Goal: Complete application form

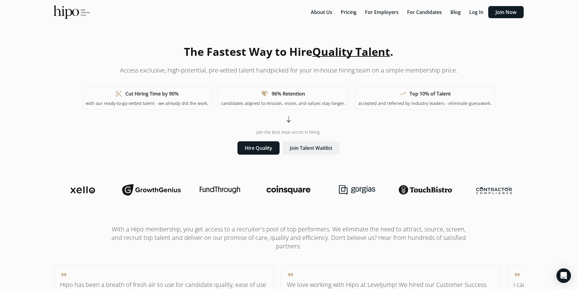
click at [314, 148] on button "Join Talent Waitlist" at bounding box center [311, 147] width 57 height 13
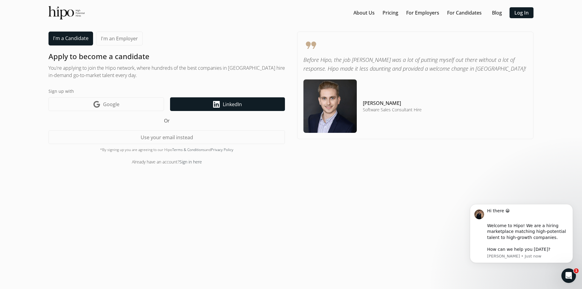
click at [223, 105] on span "LinkedIn" at bounding box center [232, 104] width 19 height 7
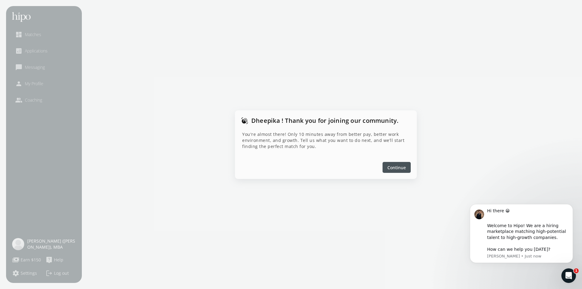
click at [396, 169] on span "Continue" at bounding box center [396, 167] width 18 height 6
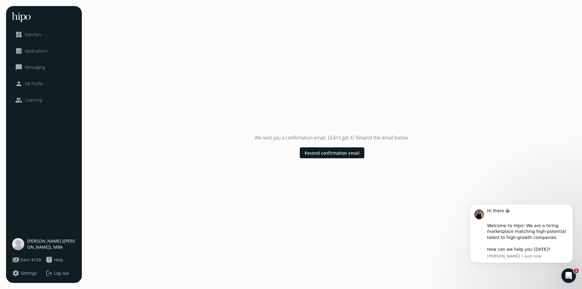
click at [34, 83] on span "My Profile" at bounding box center [34, 84] width 18 height 6
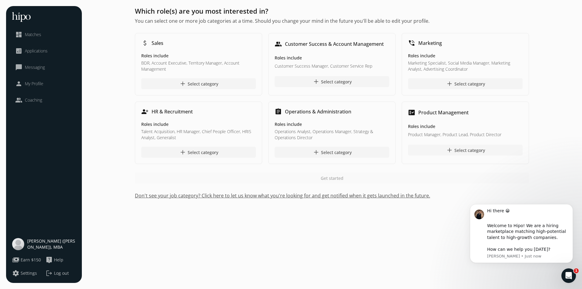
click at [437, 151] on div at bounding box center [465, 149] width 114 height 11
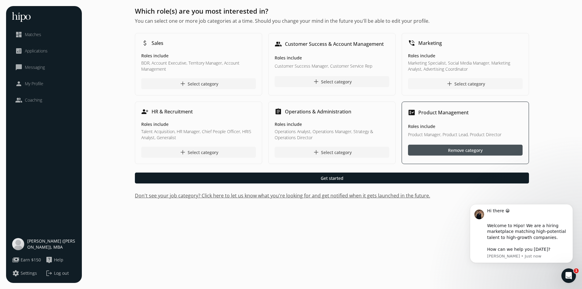
click at [432, 81] on div at bounding box center [465, 83] width 114 height 11
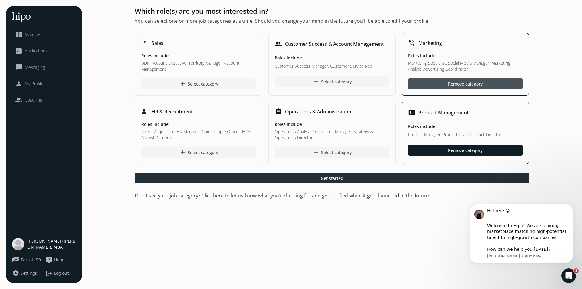
click at [335, 175] on span "Get started" at bounding box center [331, 178] width 23 height 6
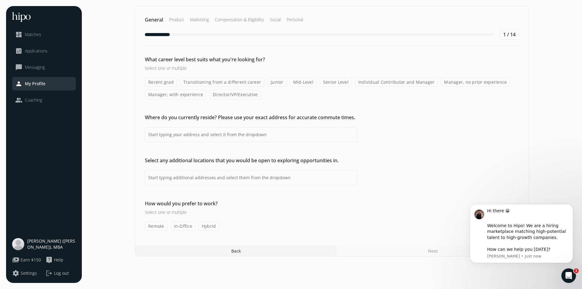
click at [227, 81] on label "Transitioning from a different career" at bounding box center [222, 81] width 84 height 9
click at [0, 0] on input "Transitioning from a different career" at bounding box center [0, 0] width 0 height 0
click at [300, 81] on label "Mid-Level" at bounding box center [303, 81] width 27 height 9
click at [0, 0] on input "Mid-Level" at bounding box center [0, 0] width 0 height 0
click at [388, 84] on label "Individual Contributor and Manager" at bounding box center [396, 81] width 83 height 9
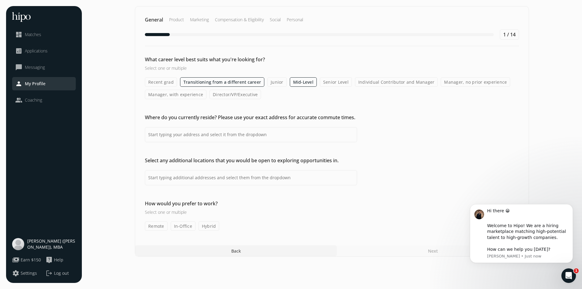
click at [0, 0] on input "Individual Contributor and Manager" at bounding box center [0, 0] width 0 height 0
click at [243, 83] on label "Transitioning from a different career" at bounding box center [222, 81] width 84 height 9
click at [0, 0] on input "Transitioning from a different career" at bounding box center [0, 0] width 0 height 0
click at [212, 133] on input at bounding box center [251, 134] width 212 height 15
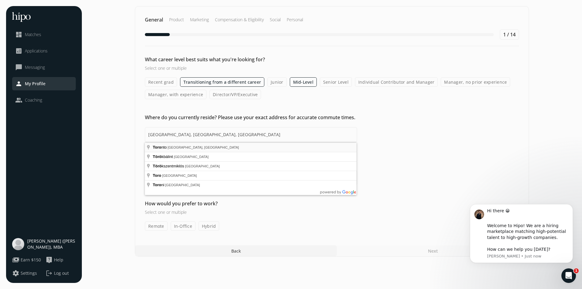
type input "[GEOGRAPHIC_DATA], [GEOGRAPHIC_DATA], [GEOGRAPHIC_DATA]"
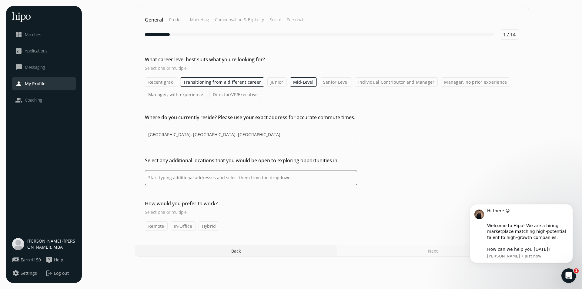
click at [170, 176] on input at bounding box center [251, 177] width 212 height 15
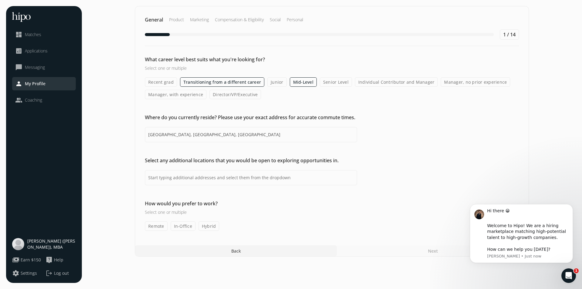
click at [210, 226] on label "Hybrid" at bounding box center [208, 225] width 21 height 9
click at [0, 0] on input "Hybrid" at bounding box center [0, 0] width 0 height 0
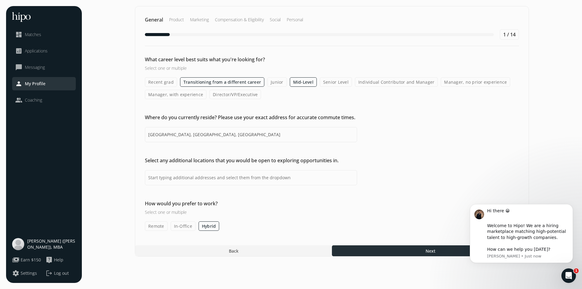
click at [372, 250] on div at bounding box center [430, 250] width 197 height 11
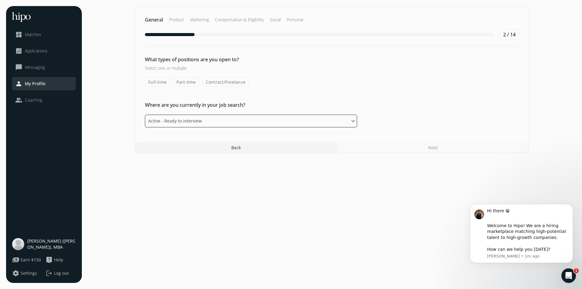
click at [197, 117] on select "Please select an option Active - Ready to interview Passive - Open to exploring…" at bounding box center [251, 120] width 212 height 13
click at [145, 114] on select "Please select an option Active - Ready to interview Passive - Open to exploring…" at bounding box center [251, 120] width 212 height 13
click at [428, 148] on div "Next" at bounding box center [433, 147] width 192 height 11
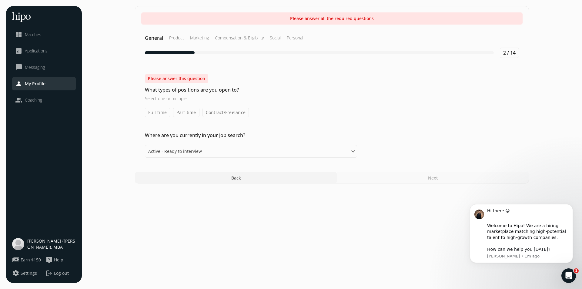
click at [157, 111] on label "Full-time" at bounding box center [157, 112] width 25 height 9
click at [0, 0] on input "Full-time" at bounding box center [0, 0] width 0 height 0
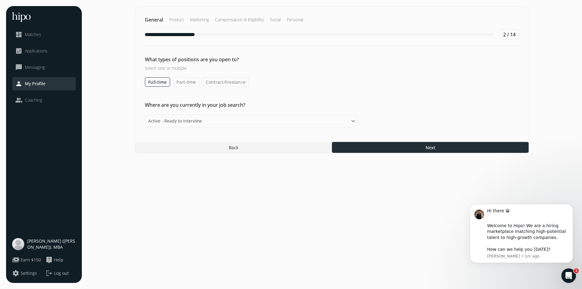
click at [413, 152] on div at bounding box center [430, 147] width 197 height 11
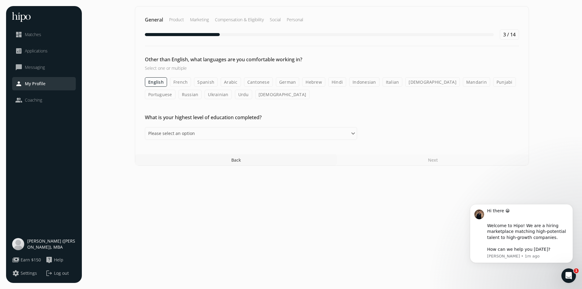
click at [240, 159] on span "Back" at bounding box center [236, 160] width 10 height 6
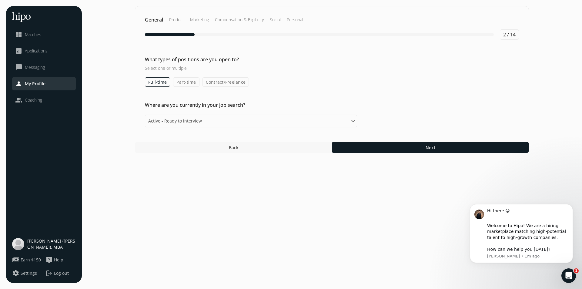
click at [220, 81] on label "Contract/Freelance" at bounding box center [225, 81] width 47 height 9
click at [0, 0] on input "Contract/Freelance" at bounding box center [0, 0] width 0 height 0
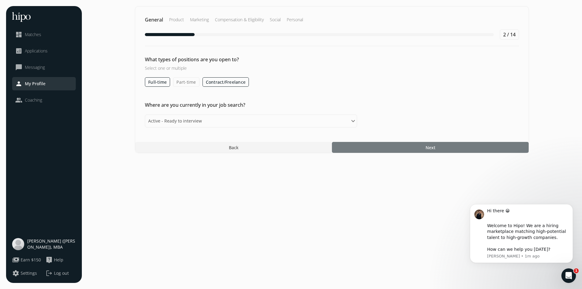
click at [403, 149] on div at bounding box center [430, 147] width 197 height 11
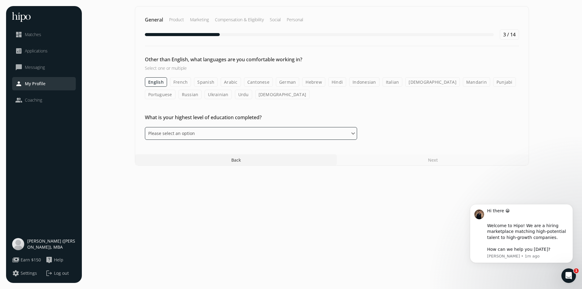
click at [243, 130] on select "Please select an option Some High School High School Diploma Some University or…" at bounding box center [251, 133] width 212 height 13
select select "master"
click at [145, 127] on select "Please select an option Some High School High School Diploma Some University or…" at bounding box center [251, 133] width 212 height 13
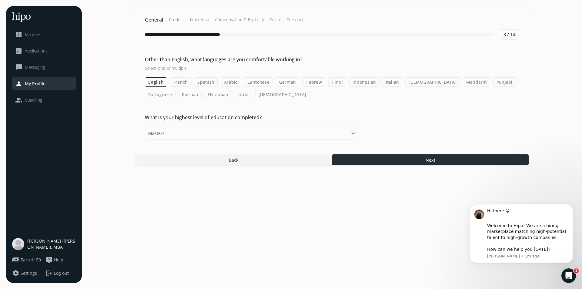
click at [395, 164] on div at bounding box center [430, 159] width 197 height 11
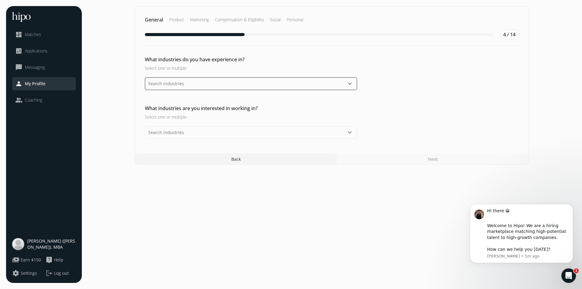
click at [192, 86] on input "text" at bounding box center [251, 83] width 212 height 13
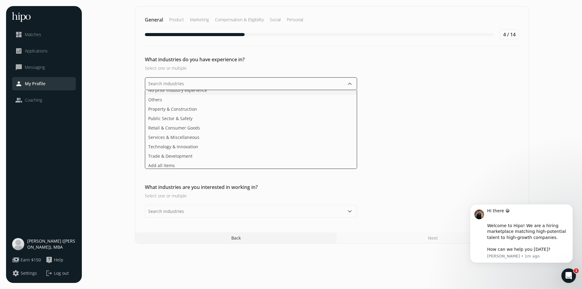
scroll to position [119, 0]
click at [188, 146] on ul "Agriculture & Food Arts, Media & Entertainment Business & Financial Services De…" at bounding box center [251, 129] width 212 height 79
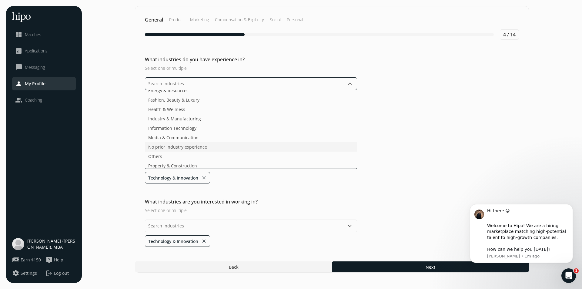
scroll to position [91, 0]
click at [169, 137] on span "Property & Construction" at bounding box center [172, 135] width 49 height 6
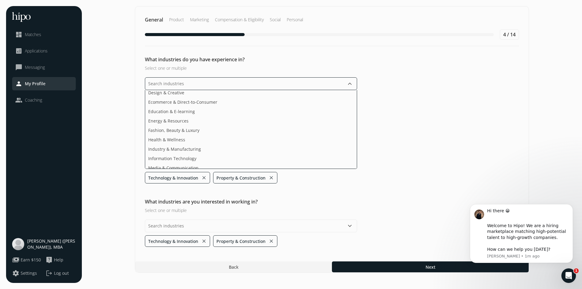
scroll to position [0, 0]
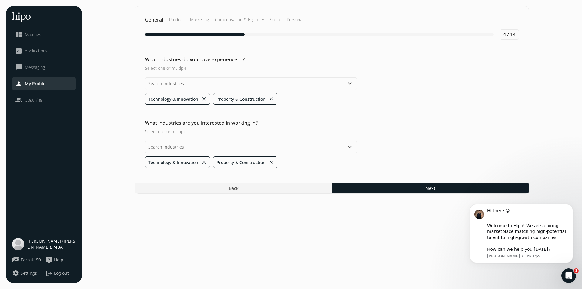
click at [400, 174] on div "General Product Marketing Compensation & Eligibility Social Personal 4 / 14 Wha…" at bounding box center [332, 99] width 394 height 187
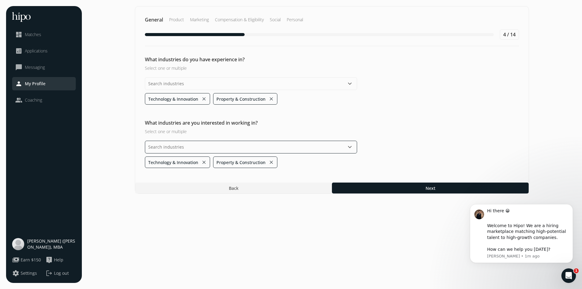
click at [183, 144] on input "text" at bounding box center [251, 147] width 212 height 13
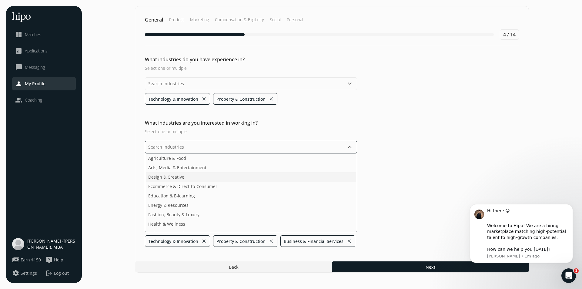
click at [186, 177] on li "Design & Creative" at bounding box center [250, 176] width 211 height 9
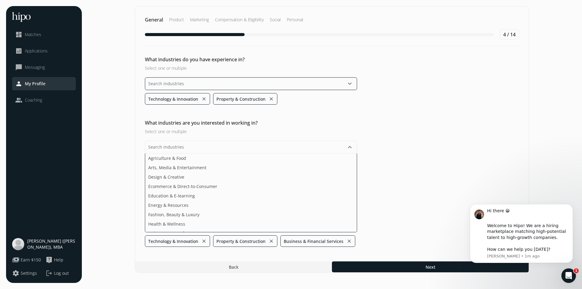
click at [195, 80] on input "text" at bounding box center [251, 83] width 212 height 13
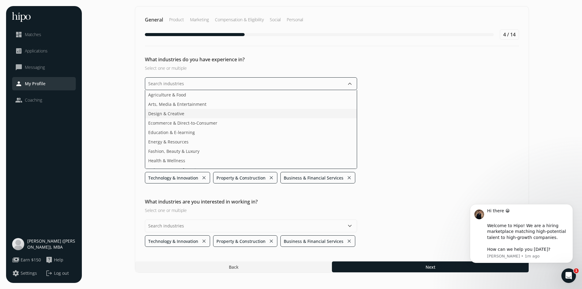
click at [177, 114] on span "Design & Creative" at bounding box center [166, 113] width 36 height 6
click at [187, 227] on div "keyboard_arrow_down Technology & Innovation close Property & Construction close…" at bounding box center [251, 232] width 212 height 27
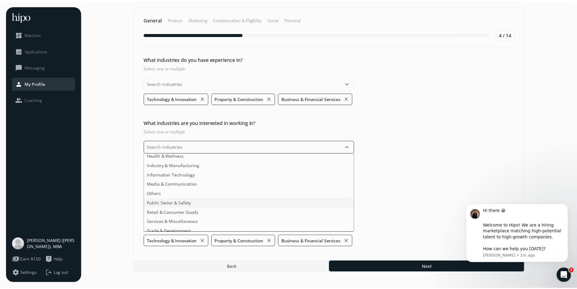
scroll to position [72, 0]
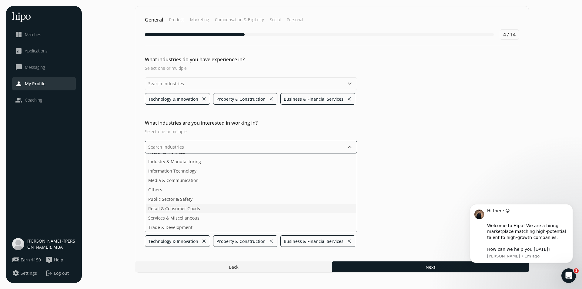
click at [189, 209] on ul "Agriculture & Food Arts, Media & Entertainment Design & Creative Ecommerce & Di…" at bounding box center [251, 192] width 212 height 79
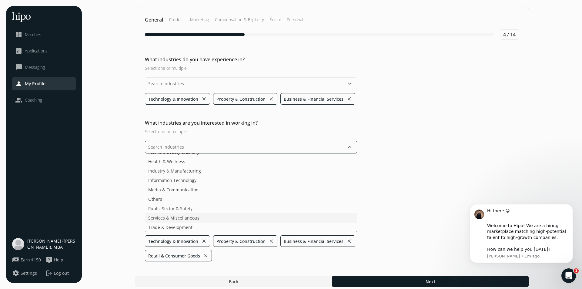
scroll to position [62, 0]
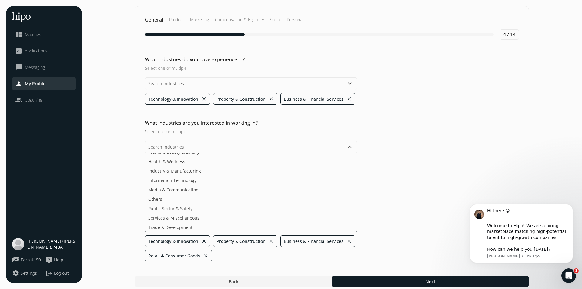
click at [268, 241] on section "General Product Marketing Compensation & Eligibility Social Personal 4 / 14 Wha…" at bounding box center [332, 146] width 488 height 281
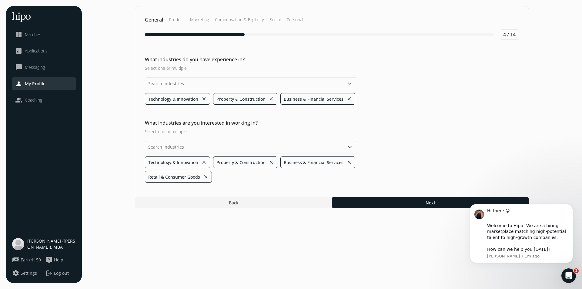
click at [270, 166] on button "close" at bounding box center [270, 162] width 5 height 8
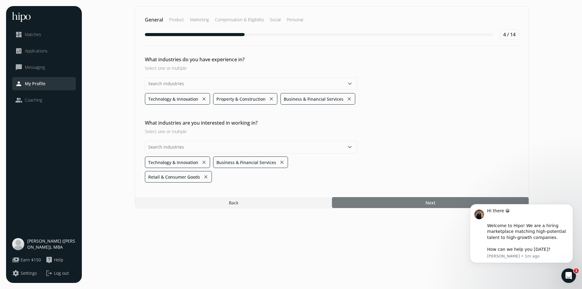
click at [370, 197] on div at bounding box center [430, 202] width 197 height 11
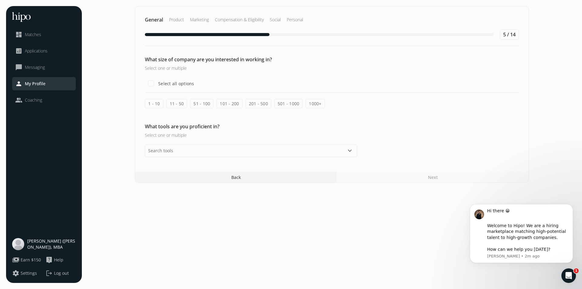
click at [257, 101] on label "201 - 500" at bounding box center [258, 103] width 26 height 9
click at [0, 0] on input "201 - 500" at bounding box center [0, 0] width 0 height 0
click at [288, 104] on label "501 - 1000" at bounding box center [288, 103] width 28 height 9
click at [0, 0] on input "501 - 1000" at bounding box center [0, 0] width 0 height 0
click at [313, 101] on label "1000+" at bounding box center [314, 103] width 19 height 9
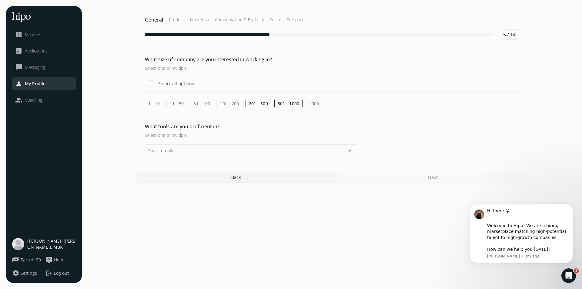
click at [0, 0] on input "1000+" at bounding box center [0, 0] width 0 height 0
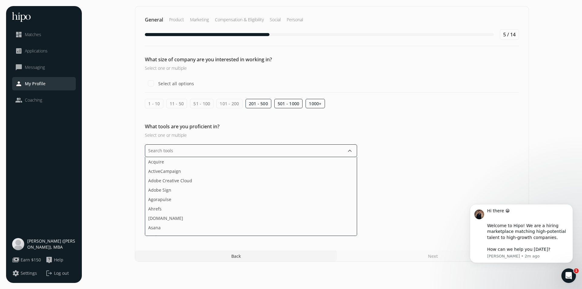
click at [217, 154] on input "text" at bounding box center [251, 150] width 212 height 13
type input "exc"
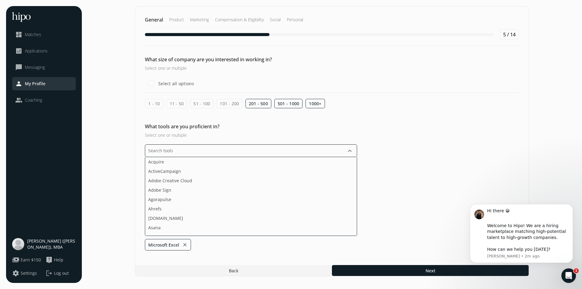
click at [180, 162] on li "Acquire" at bounding box center [250, 161] width 211 height 9
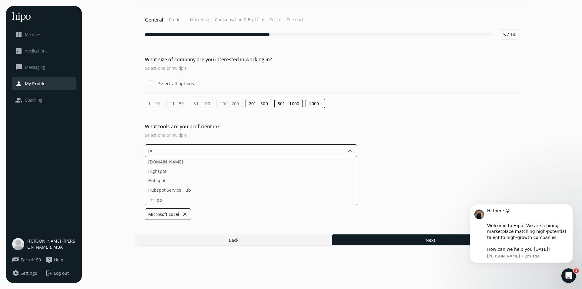
type input "p"
type input "micro"
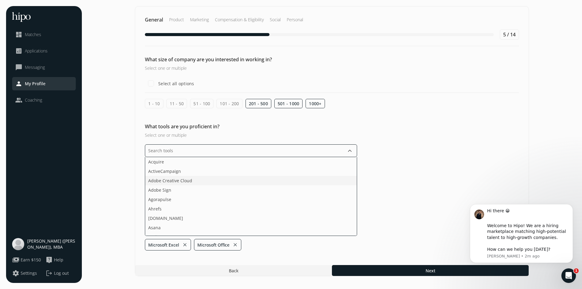
click at [178, 180] on span "Adobe Creative Cloud" at bounding box center [170, 180] width 44 height 6
click at [178, 149] on input "text" at bounding box center [251, 150] width 212 height 13
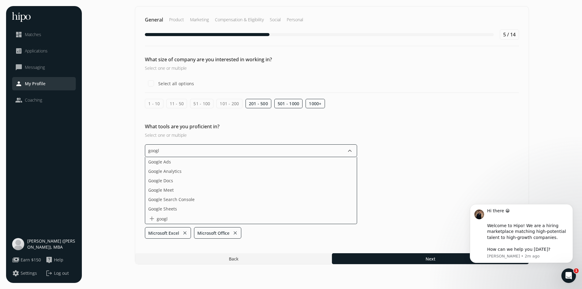
type input "google"
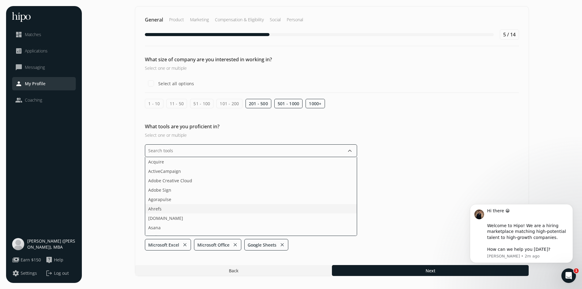
click at [163, 209] on li "Ahrefs" at bounding box center [250, 208] width 211 height 9
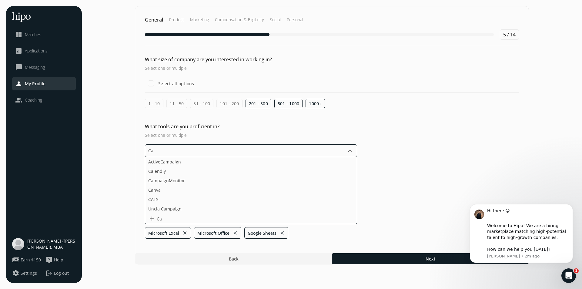
type input "C"
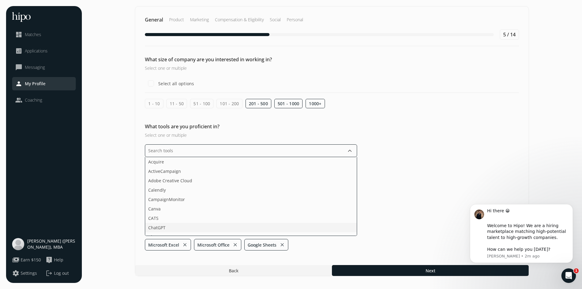
click at [164, 231] on li "ChatGPT" at bounding box center [250, 227] width 211 height 9
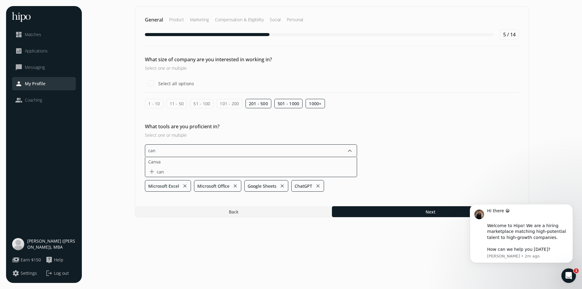
type input "canv"
click at [178, 159] on li "Canva" at bounding box center [250, 161] width 211 height 9
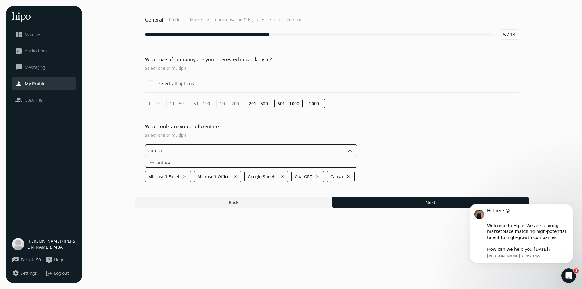
type input "autocad"
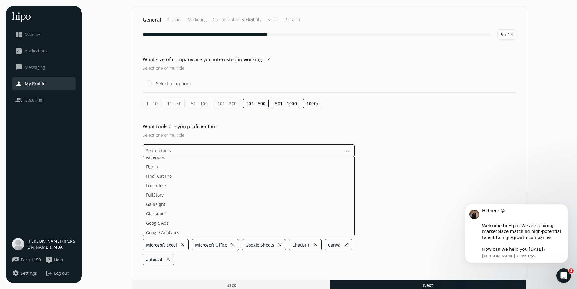
scroll to position [303, 0]
click at [179, 197] on li "Figma" at bounding box center [248, 196] width 211 height 9
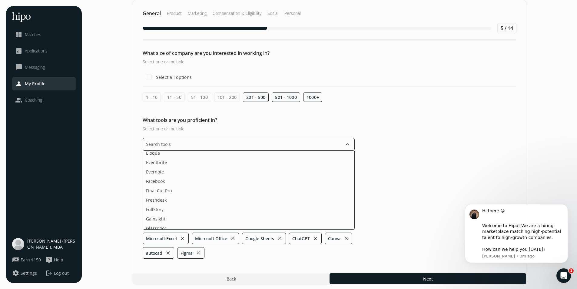
scroll to position [8, 0]
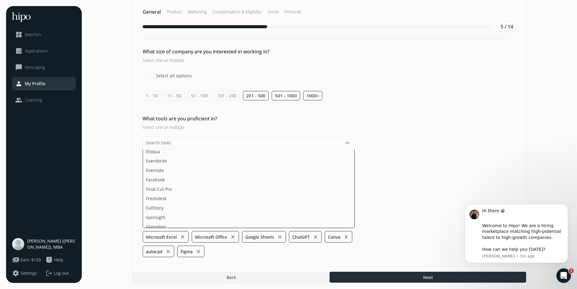
click at [358, 271] on section "General Product Marketing Compensation & Eligibility Social Personal 5 / 14 Wha…" at bounding box center [329, 140] width 483 height 284
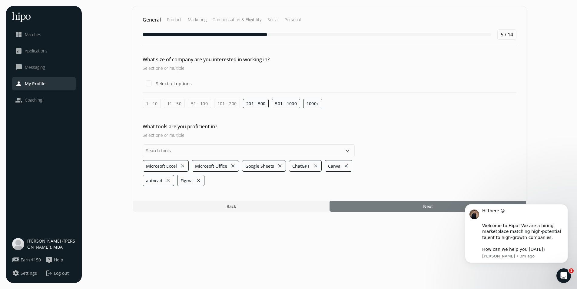
scroll to position [0, 0]
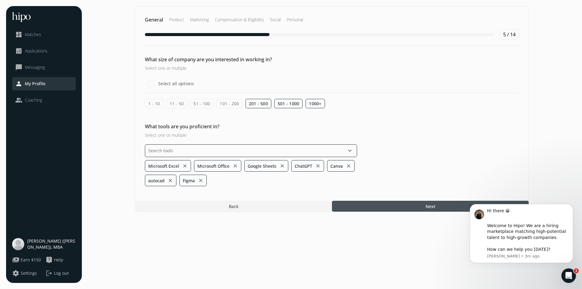
click at [164, 149] on input "text" at bounding box center [251, 150] width 212 height 13
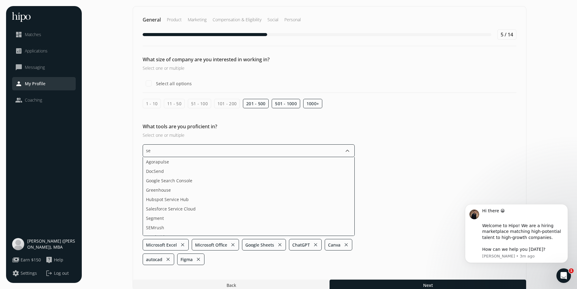
type input "s"
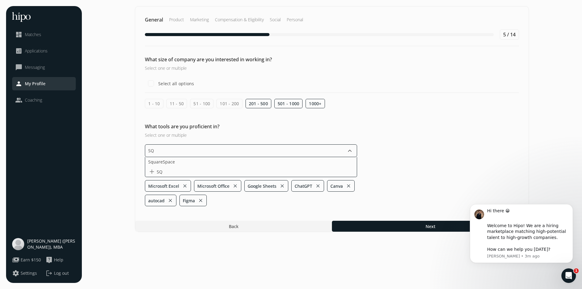
type input "SQL"
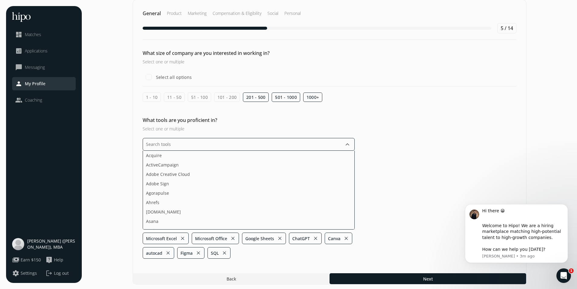
scroll to position [8, 0]
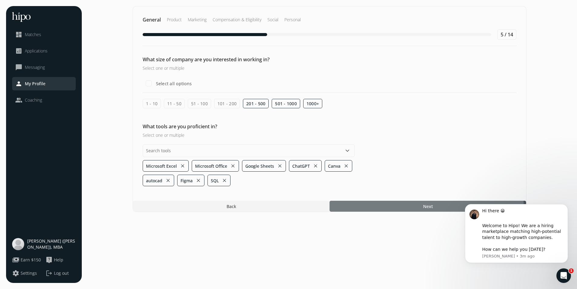
click at [377, 276] on section "General Product Marketing Compensation & Eligibility Social Personal 5 / 14 Wha…" at bounding box center [329, 144] width 483 height 277
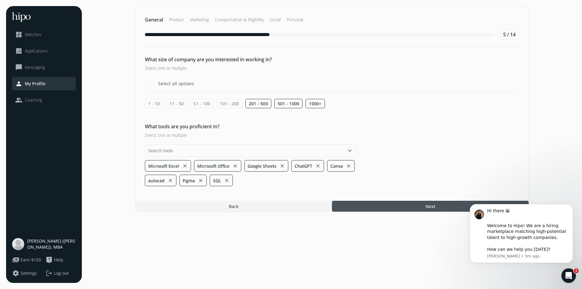
click at [390, 204] on div at bounding box center [430, 206] width 197 height 11
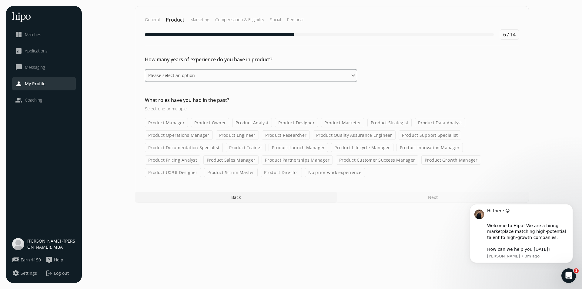
click at [260, 71] on select "Please select an option 0 - 1 years 2 - 3 years 4 - 5 years 6 - 8 years 9+ years" at bounding box center [251, 75] width 212 height 13
click at [145, 69] on select "Please select an option 0 - 1 years 2 - 3 years 4 - 5 years 6 - 8 years 9+ years" at bounding box center [251, 75] width 212 height 13
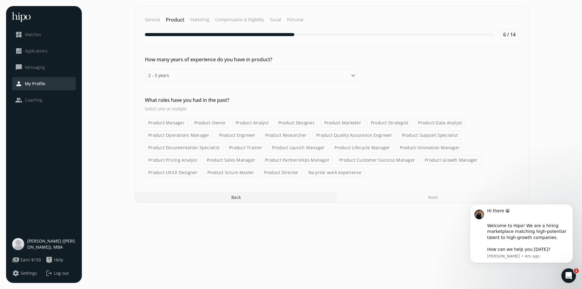
click at [305, 173] on label "No prior work experience" at bounding box center [335, 171] width 60 height 9
click at [0, 0] on input "No prior work experience" at bounding box center [0, 0] width 0 height 0
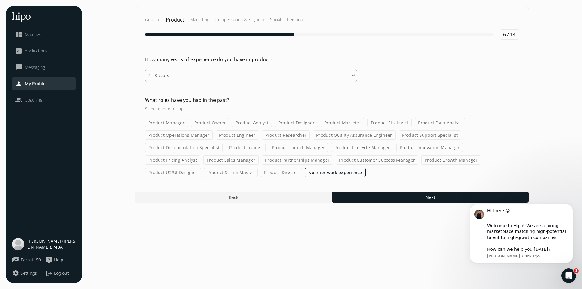
click at [245, 75] on select "Please select an option 0 - 1 years 2 - 3 years 4 - 5 years 6 - 8 years 9+ years" at bounding box center [251, 75] width 212 height 13
select select "zero_one_years"
click at [145, 69] on select "Please select an option 0 - 1 years 2 - 3 years 4 - 5 years 6 - 8 years 9+ years" at bounding box center [251, 75] width 212 height 13
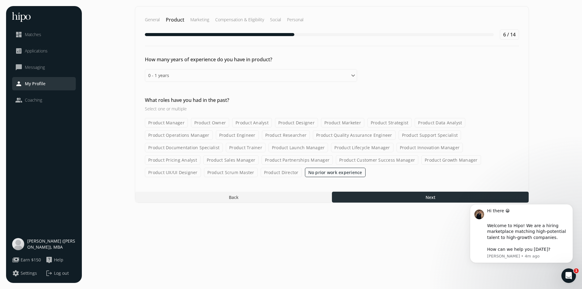
click at [356, 193] on div at bounding box center [430, 196] width 197 height 11
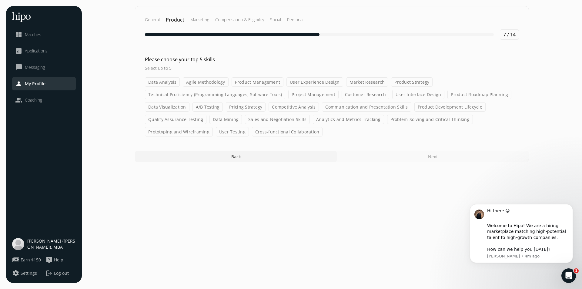
click at [172, 107] on label "Data Visualization" at bounding box center [167, 106] width 45 height 9
click at [0, 0] on input "Data Visualization" at bounding box center [0, 0] width 0 height 0
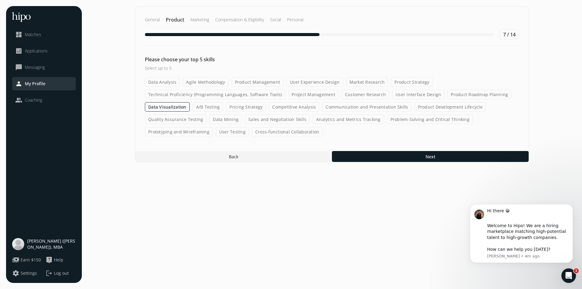
click at [367, 84] on label "Market Research" at bounding box center [367, 81] width 42 height 9
click at [0, 0] on input "Market Research" at bounding box center [0, 0] width 0 height 0
click at [415, 81] on label "Product Strategy" at bounding box center [411, 81] width 41 height 9
click at [0, 0] on input "Product Strategy" at bounding box center [0, 0] width 0 height 0
click at [358, 96] on label "Customer Research" at bounding box center [365, 94] width 48 height 9
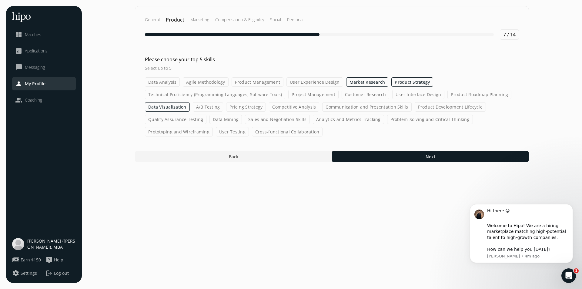
click at [0, 0] on input "Customer Research" at bounding box center [0, 0] width 0 height 0
click at [403, 120] on label "Problem-Solving and Critical Thinking" at bounding box center [430, 118] width 86 height 9
click at [0, 0] on input "Problem-Solving and Critical Thinking" at bounding box center [0, 0] width 0 height 0
click at [395, 119] on label "Problem-Solving and Critical Thinking" at bounding box center [430, 118] width 86 height 9
click at [0, 0] on input "Problem-Solving and Critical Thinking" at bounding box center [0, 0] width 0 height 0
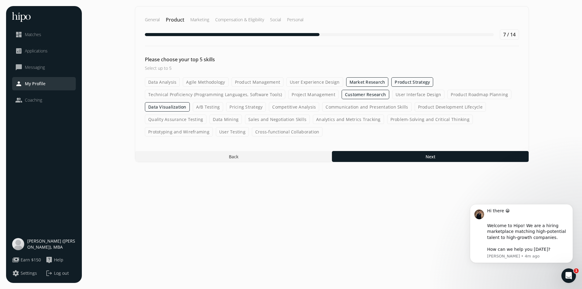
click at [286, 106] on label "Competitive Analysis" at bounding box center [294, 106] width 50 height 9
click at [0, 0] on input "Competitive Analysis" at bounding box center [0, 0] width 0 height 0
click at [238, 105] on label "Pricing Strategy" at bounding box center [246, 106] width 40 height 9
click at [0, 0] on input "Pricing Strategy" at bounding box center [0, 0] width 0 height 0
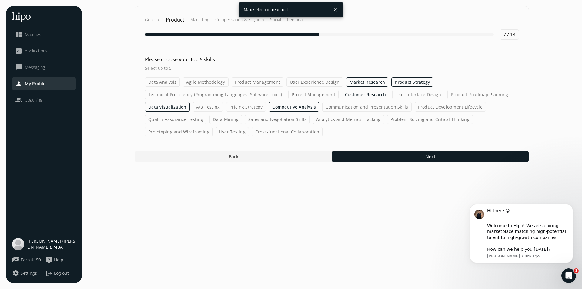
click at [168, 105] on label "Data Visualization" at bounding box center [167, 106] width 45 height 9
click at [0, 0] on input "Data Visualization" at bounding box center [0, 0] width 0 height 0
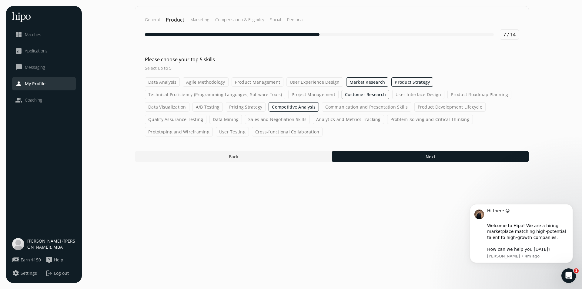
click at [236, 106] on label "Pricing Strategy" at bounding box center [246, 106] width 40 height 9
click at [0, 0] on input "Pricing Strategy" at bounding box center [0, 0] width 0 height 0
click at [240, 104] on label "Pricing Strategy" at bounding box center [246, 106] width 40 height 9
click at [0, 0] on input "Pricing Strategy" at bounding box center [0, 0] width 0 height 0
click at [258, 84] on label "Product Management" at bounding box center [257, 81] width 52 height 9
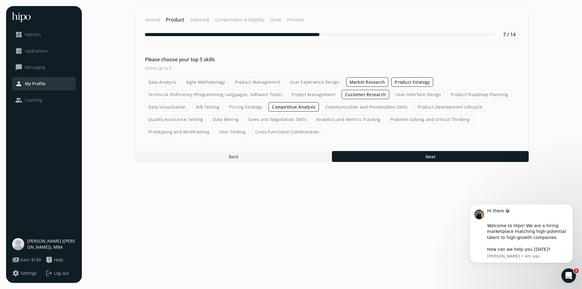
click at [0, 0] on input "Product Management" at bounding box center [0, 0] width 0 height 0
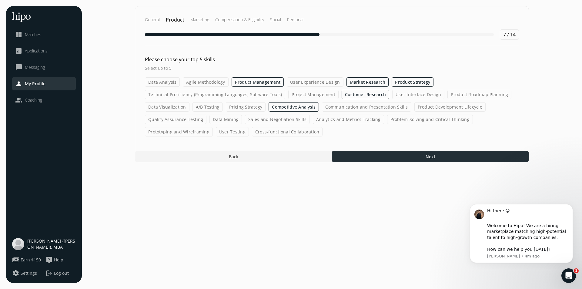
click at [373, 160] on div at bounding box center [430, 156] width 197 height 11
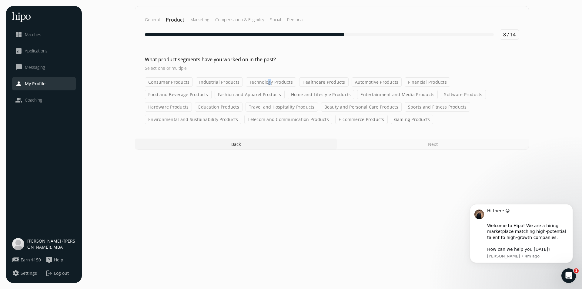
click at [265, 84] on label "Technology Products" at bounding box center [271, 81] width 50 height 9
click at [440, 93] on label "Software Products" at bounding box center [462, 94] width 45 height 9
click at [0, 0] on input "Software Products" at bounding box center [0, 0] width 0 height 0
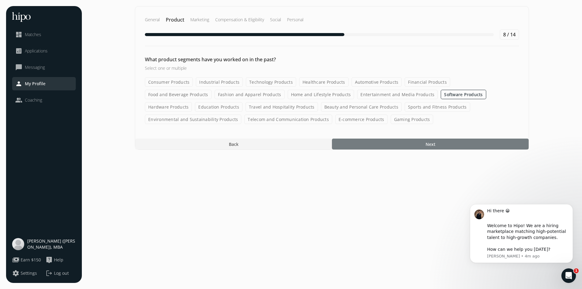
click at [403, 145] on div at bounding box center [430, 143] width 197 height 11
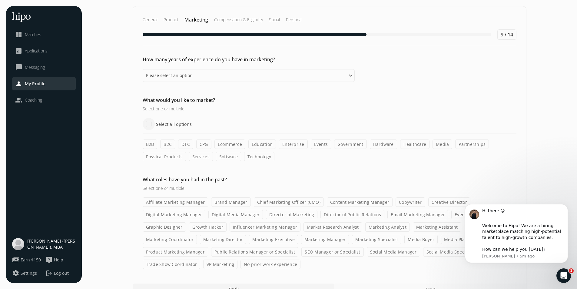
click at [151, 124] on input "Select all options" at bounding box center [149, 124] width 12 height 12
checkbox input "true"
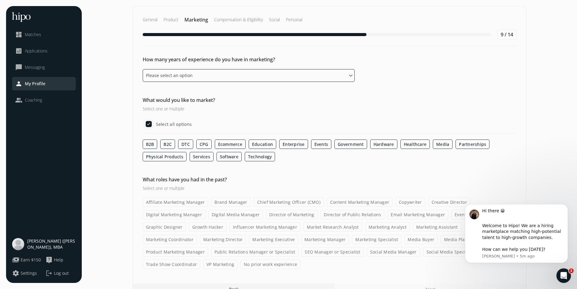
click at [219, 75] on select "Please select an option 0 - 1 years 2 - 3 years 4 - 5 years 6 - 8 years 9+ years" at bounding box center [249, 75] width 212 height 13
select select "four_five_years"
click at [143, 69] on select "Please select an option 0 - 1 years 2 - 3 years 4 - 5 years 6 - 8 years 9+ years" at bounding box center [249, 75] width 212 height 13
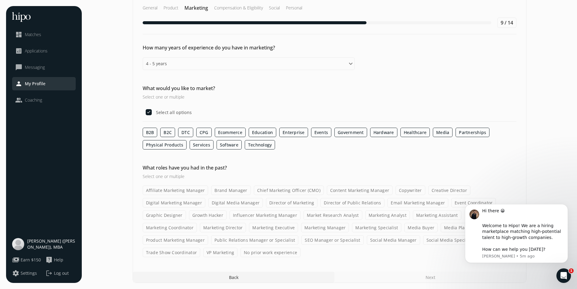
click at [222, 190] on label "Brand Manager" at bounding box center [230, 189] width 39 height 9
click at [0, 0] on input "Brand Manager" at bounding box center [0, 0] width 0 height 0
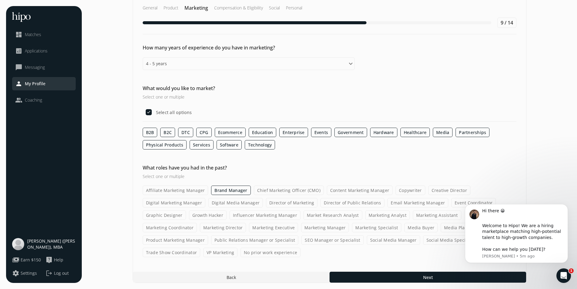
click at [301, 227] on label "Marketing Manager" at bounding box center [325, 227] width 48 height 9
click at [0, 0] on input "Marketing Manager" at bounding box center [0, 0] width 0 height 0
click at [335, 216] on label "Market Research Analyst" at bounding box center [332, 214] width 59 height 9
click at [0, 0] on input "Market Research Analyst" at bounding box center [0, 0] width 0 height 0
click at [402, 204] on label "Email Marketing Manager" at bounding box center [417, 202] width 61 height 9
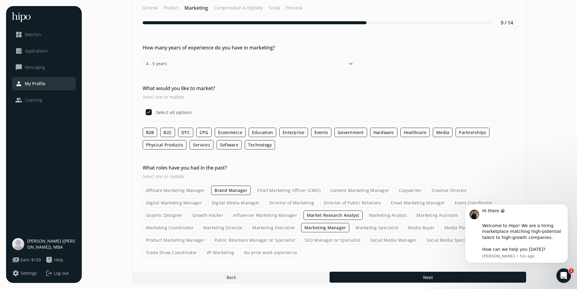
click at [0, 0] on input "Email Marketing Manager" at bounding box center [0, 0] width 0 height 0
click at [501, 209] on div "Hi there 😀 ​" at bounding box center [522, 214] width 81 height 12
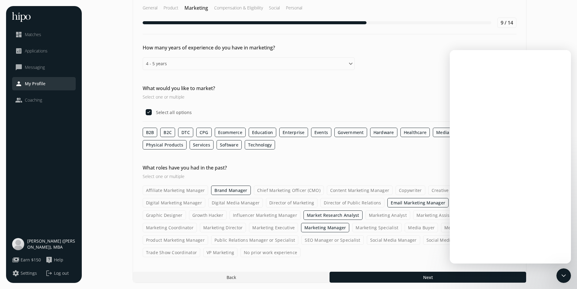
scroll to position [0, 0]
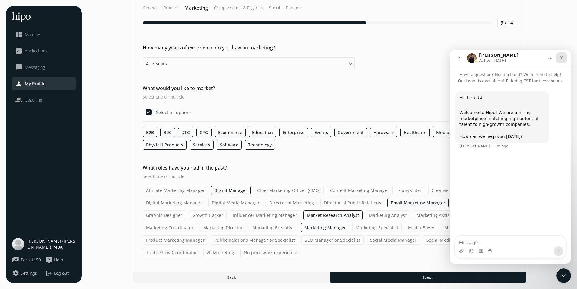
click at [561, 55] on div "Close" at bounding box center [561, 57] width 11 height 11
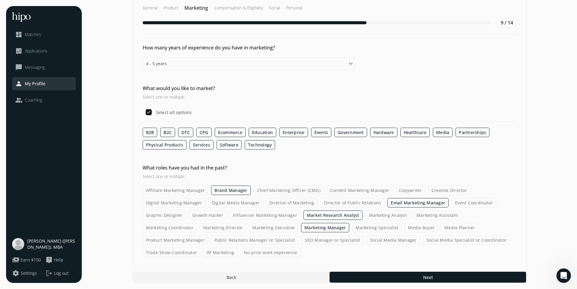
click at [208, 235] on label "Product Marketing Manager" at bounding box center [175, 239] width 65 height 9
click at [0, 0] on input "Product Marketing Manager" at bounding box center [0, 0] width 0 height 0
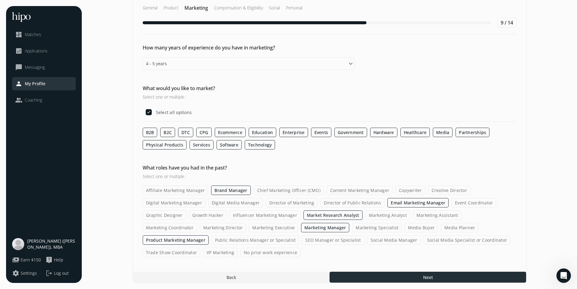
click at [414, 273] on div at bounding box center [428, 276] width 197 height 11
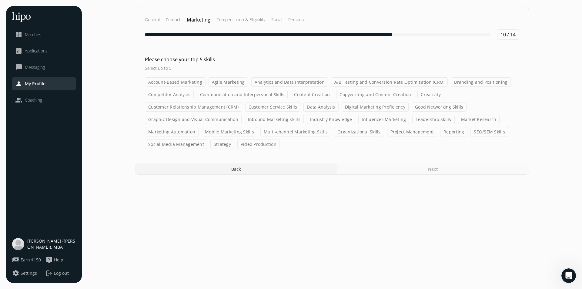
click at [487, 83] on label "Branding and Positioning" at bounding box center [480, 81] width 60 height 9
click at [0, 0] on input "Branding and Positioning" at bounding box center [0, 0] width 0 height 0
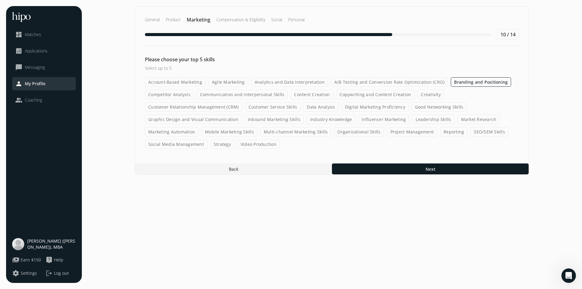
click at [165, 93] on label "Competitor Analysis" at bounding box center [169, 94] width 49 height 9
click at [0, 0] on input "Competitor Analysis" at bounding box center [0, 0] width 0 height 0
click at [303, 109] on label "Data Analysis" at bounding box center [320, 106] width 35 height 9
click at [0, 0] on input "Data Analysis" at bounding box center [0, 0] width 0 height 0
click at [264, 110] on label "Customer Service Skills" at bounding box center [272, 106] width 55 height 9
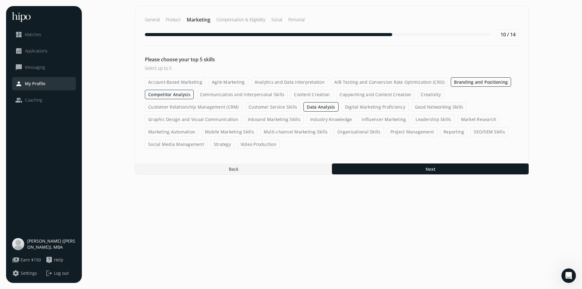
click at [0, 0] on input "Customer Service Skills" at bounding box center [0, 0] width 0 height 0
click at [467, 123] on label "Market Research" at bounding box center [478, 118] width 42 height 9
click at [0, 0] on input "Market Research" at bounding box center [0, 0] width 0 height 0
click at [228, 143] on label "Strategy" at bounding box center [222, 143] width 24 height 9
click at [0, 0] on input "Strategy" at bounding box center [0, 0] width 0 height 0
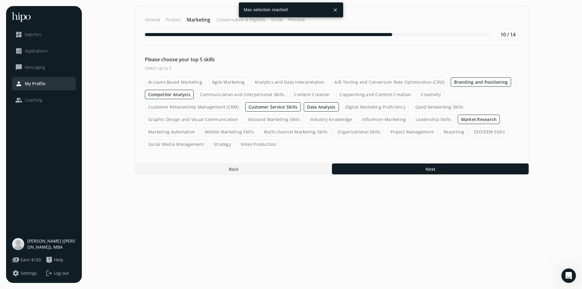
click at [271, 104] on label "Customer Service Skills" at bounding box center [273, 106] width 56 height 9
click at [0, 0] on input "Customer Service Skills" at bounding box center [0, 0] width 0 height 0
click at [222, 144] on label "Strategy" at bounding box center [222, 143] width 24 height 9
click at [0, 0] on input "Strategy" at bounding box center [0, 0] width 0 height 0
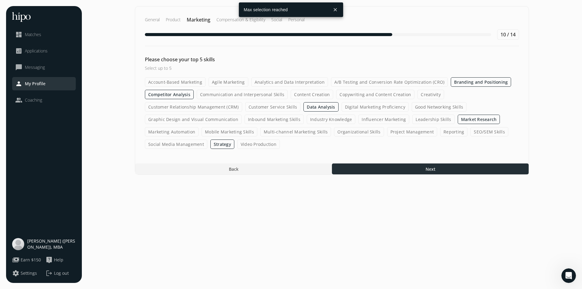
click at [394, 172] on div at bounding box center [430, 168] width 197 height 11
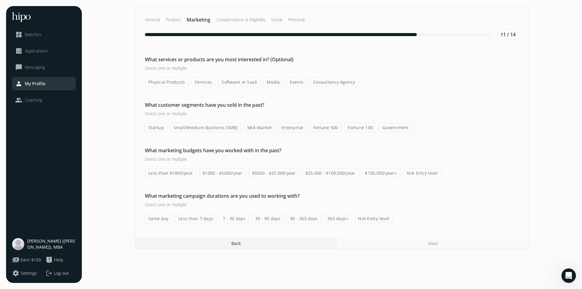
click at [249, 128] on label "Mid-Market" at bounding box center [259, 127] width 31 height 9
click at [0, 0] on input "Mid-Market" at bounding box center [0, 0] width 0 height 0
click at [321, 128] on label "Fortune 500" at bounding box center [326, 127] width 32 height 9
click at [0, 0] on input "Fortune 500" at bounding box center [0, 0] width 0 height 0
click at [362, 128] on label "Fortune 100" at bounding box center [360, 127] width 32 height 9
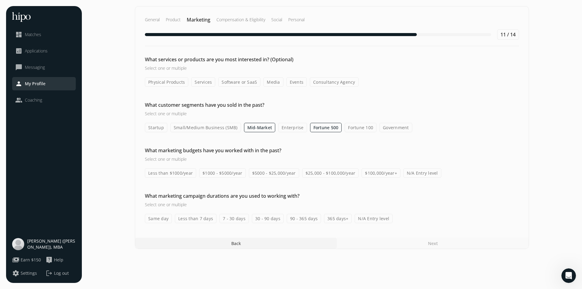
click at [0, 0] on input "Fortune 100" at bounding box center [0, 0] width 0 height 0
click at [391, 128] on label "Government" at bounding box center [395, 127] width 33 height 9
click at [0, 0] on input "Government" at bounding box center [0, 0] width 0 height 0
click at [284, 128] on label "Enterprise" at bounding box center [292, 127] width 29 height 9
click at [0, 0] on input "Enterprise" at bounding box center [0, 0] width 0 height 0
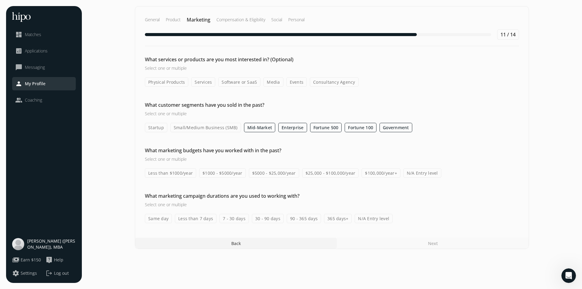
click at [198, 219] on label "Less than 7 days" at bounding box center [195, 218] width 41 height 9
click at [0, 0] on input "Less than 7 days" at bounding box center [0, 0] width 0 height 0
click at [219, 174] on label "$1000 - $5000/year" at bounding box center [222, 172] width 47 height 9
click at [0, 0] on input "$1000 - $5000/year" at bounding box center [0, 0] width 0 height 0
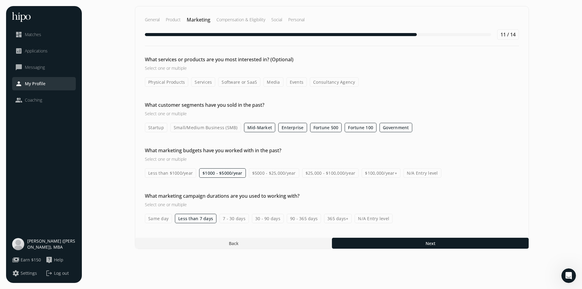
click at [266, 173] on label "$5000 - $25,000/year" at bounding box center [274, 172] width 50 height 9
click at [0, 0] on input "$5000 - $25,000/year" at bounding box center [0, 0] width 0 height 0
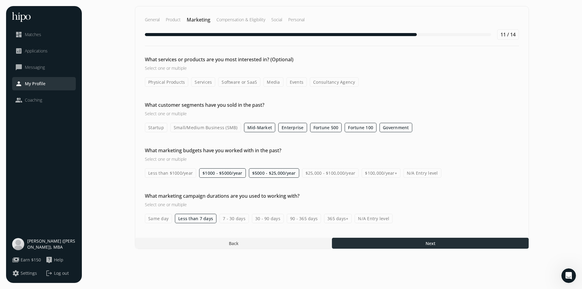
click at [369, 244] on div at bounding box center [430, 242] width 197 height 11
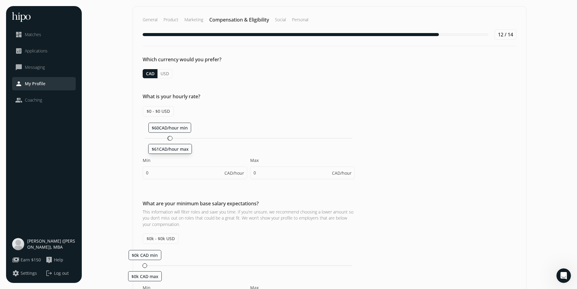
drag, startPoint x: 145, startPoint y: 136, endPoint x: 168, endPoint y: 143, distance: 24.5
click at [168, 143] on div "$60CAD/hour min $61CAD/hour max Min 0 CAD/hour Max 0 CAD/hour" at bounding box center [249, 153] width 212 height 63
type input "60"
click at [185, 172] on input "60" at bounding box center [195, 172] width 104 height 13
drag, startPoint x: 173, startPoint y: 171, endPoint x: 125, endPoint y: 166, distance: 48.1
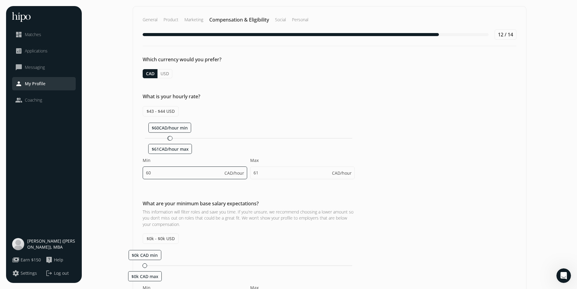
click at [125, 166] on section "General Product Marketing Compensation & Eligibility Social Personal 12 / 14 Wh…" at bounding box center [329, 269] width 483 height 526
click at [294, 193] on div "Which currency would you prefer? CAD USD What is your hourly rate? $43 - $44 US…" at bounding box center [329, 281] width 393 height 450
drag, startPoint x: 268, startPoint y: 173, endPoint x: 243, endPoint y: 168, distance: 25.2
click at [243, 168] on div "Min 60 CAD/hour Max 61 CAD/hour" at bounding box center [249, 171] width 212 height 28
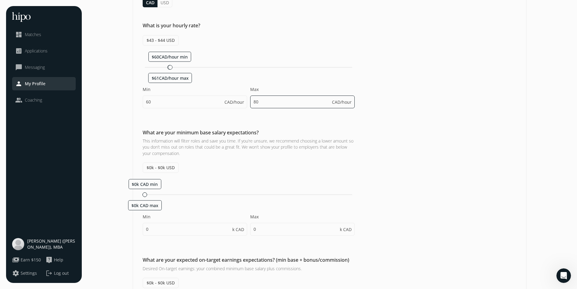
scroll to position [91, 0]
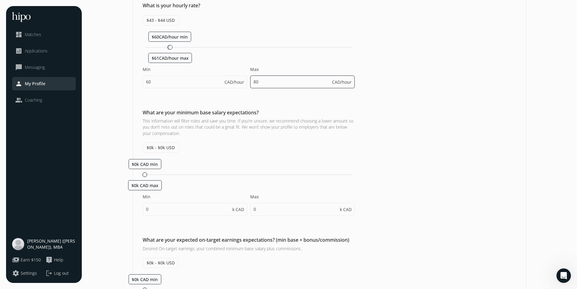
type input "80"
click at [228, 161] on div "$0k CAD min $0k CAD max Min 0 k CAD Max 0 k CAD" at bounding box center [249, 190] width 212 height 63
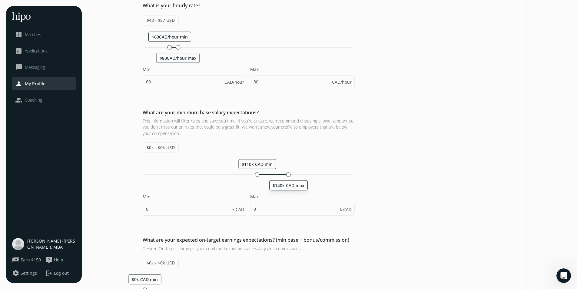
drag, startPoint x: 145, startPoint y: 173, endPoint x: 289, endPoint y: 181, distance: 144.1
click at [289, 177] on div "$140k CAD max" at bounding box center [288, 174] width 5 height 5
type input "110"
type input "140"
type input "110"
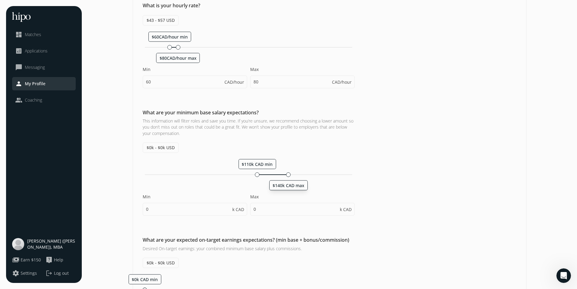
type input "115"
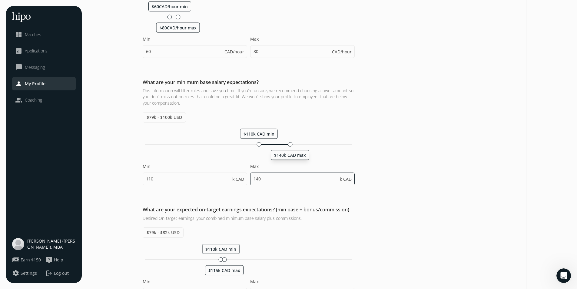
click at [268, 182] on input "140" at bounding box center [302, 178] width 104 height 13
type input "175"
click at [445, 173] on div "What are your minimum base salary expectations? This information will filter ro…" at bounding box center [329, 134] width 393 height 113
drag, startPoint x: 259, startPoint y: 143, endPoint x: 278, endPoint y: 144, distance: 19.1
click at [278, 144] on div at bounding box center [277, 144] width 5 height 5
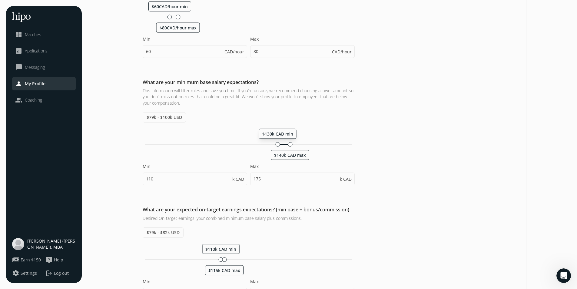
type input "130"
type input "140"
type input "130"
type input "135"
drag, startPoint x: 290, startPoint y: 146, endPoint x: 315, endPoint y: 147, distance: 24.3
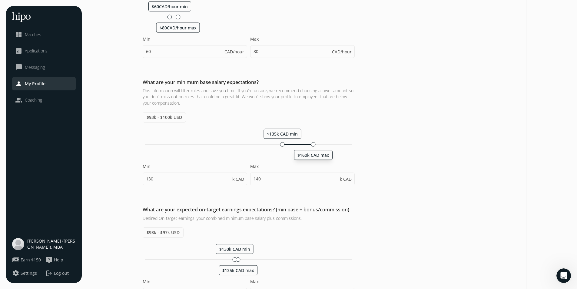
click at [315, 147] on div "$135k CAD min $160k CAD max" at bounding box center [249, 144] width 212 height 6
type input "135"
type input "160"
type input "135"
type input "140"
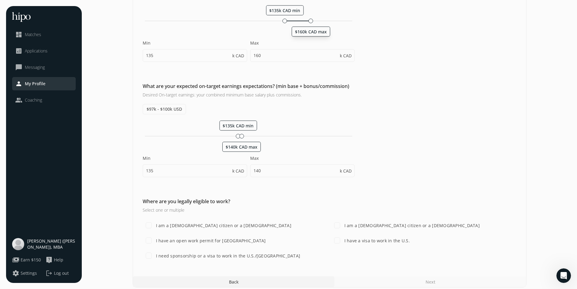
scroll to position [249, 0]
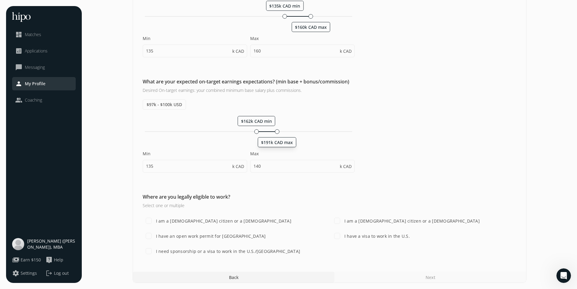
drag, startPoint x: 242, startPoint y: 130, endPoint x: 288, endPoint y: 133, distance: 46.1
click at [279, 133] on div at bounding box center [277, 131] width 5 height 5
type input "176"
type input "206"
drag, startPoint x: 266, startPoint y: 131, endPoint x: 240, endPoint y: 133, distance: 26.2
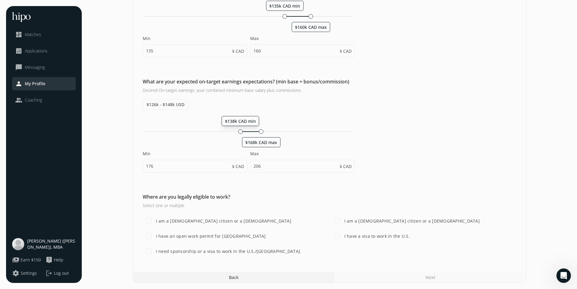
click at [240, 133] on div at bounding box center [240, 131] width 5 height 5
type input "138"
type input "168"
click at [147, 222] on input "I am a [DEMOGRAPHIC_DATA] citizen or a [DEMOGRAPHIC_DATA]" at bounding box center [149, 220] width 12 height 12
checkbox input "true"
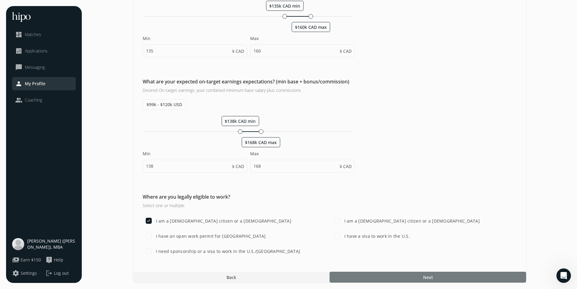
click at [366, 278] on div at bounding box center [428, 276] width 197 height 11
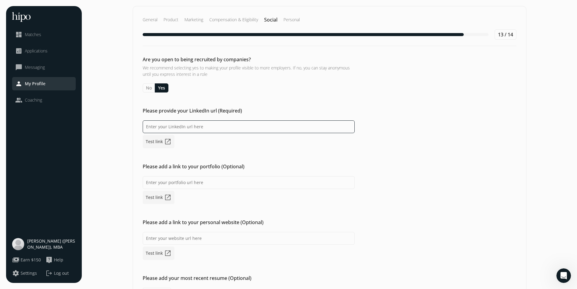
click at [185, 128] on input at bounding box center [249, 126] width 212 height 13
paste input "[URL][DOMAIN_NAME][PERSON_NAME]"
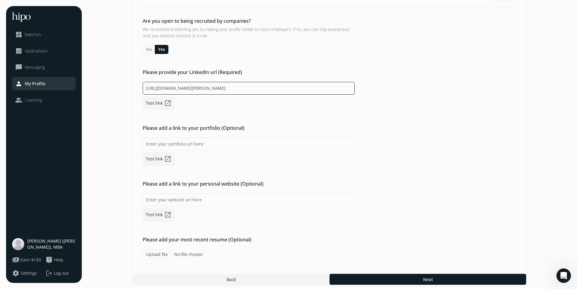
scroll to position [41, 0]
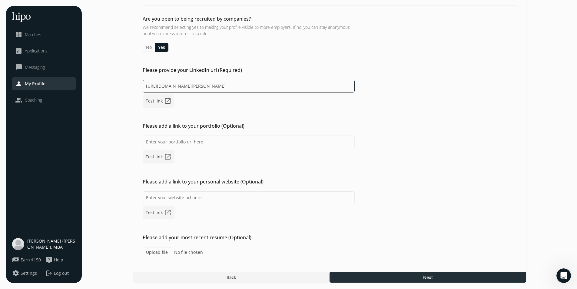
type input "[URL][DOMAIN_NAME][PERSON_NAME]"
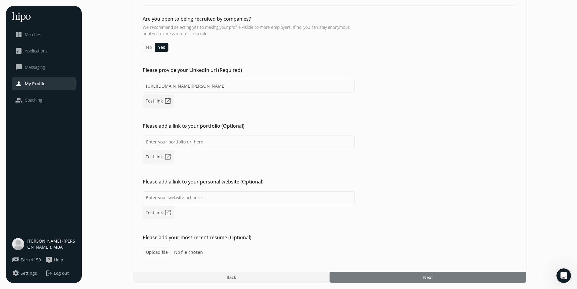
click at [388, 272] on div at bounding box center [428, 276] width 197 height 11
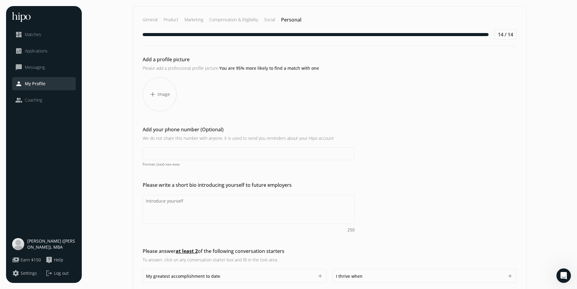
click at [163, 85] on div "add Image" at bounding box center [160, 94] width 34 height 34
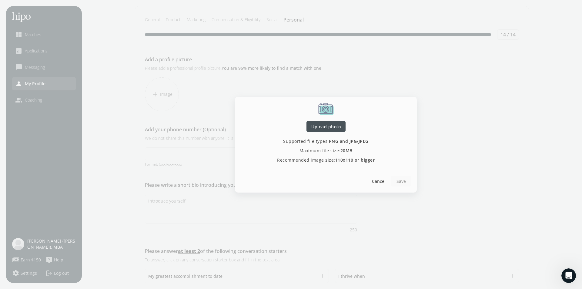
click at [327, 126] on span "Upload photo" at bounding box center [325, 126] width 29 height 6
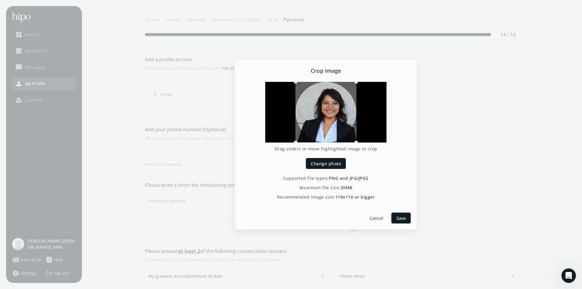
click at [403, 212] on div "Cancel Save" at bounding box center [326, 217] width 182 height 23
click at [399, 217] on span "Save" at bounding box center [400, 217] width 9 height 6
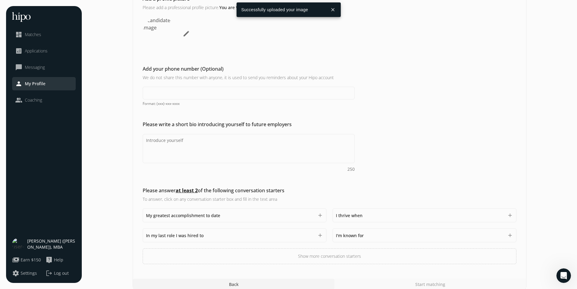
scroll to position [68, 0]
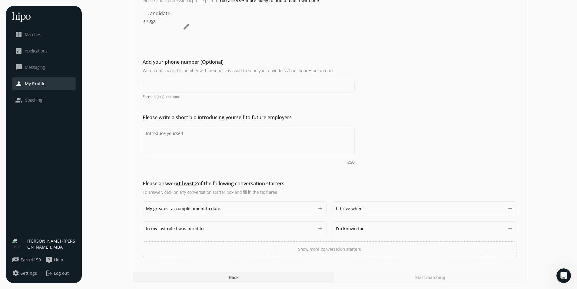
click at [412, 279] on div "Start matching" at bounding box center [430, 276] width 192 height 11
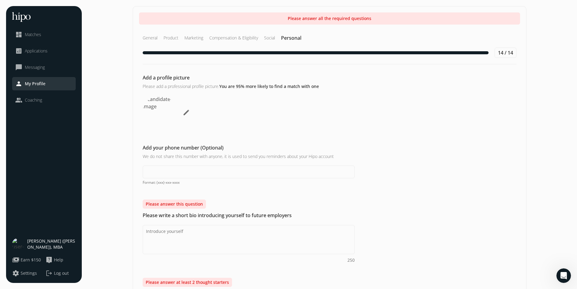
click at [168, 224] on div "Please answer this question Please write a short bio introducing yourself to fu…" at bounding box center [329, 231] width 393 height 64
drag, startPoint x: 293, startPoint y: 217, endPoint x: 142, endPoint y: 215, distance: 150.8
click at [142, 215] on div "Please answer this question Please write a short bio introducing yourself to fu…" at bounding box center [329, 231] width 393 height 64
copy h2 "Please write a short bio introducing yourself to future employers"
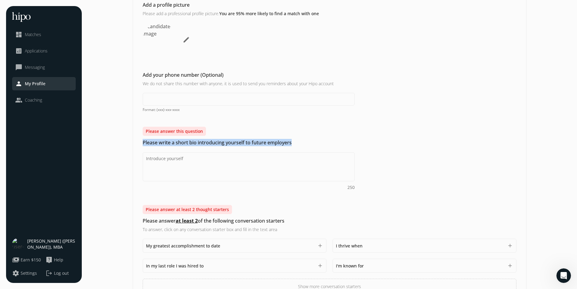
scroll to position [110, 0]
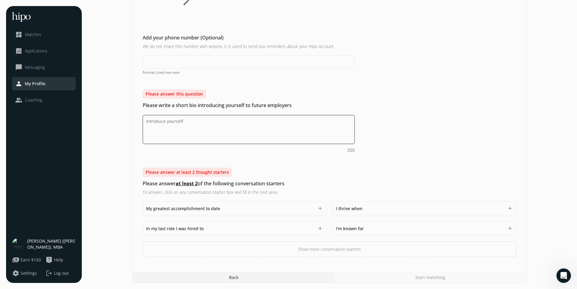
click at [203, 133] on textarea "Do you feel like we missed asking any questions that would improve your profile…" at bounding box center [249, 129] width 212 height 29
paste textarea "I’m Dheepika, a business strategist with 6+ years of experience turning market …"
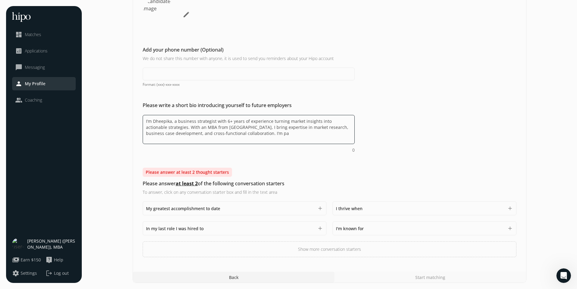
paste textarea "go-to-market strategy, and cross-function"
type textarea "I’m Dheepika, a business strategist with 6+ years of experience turning market …"
click at [227, 208] on div "My greatest accomplishment to date 1500" at bounding box center [230, 207] width 168 height 7
click at [356, 164] on div "Add a profile picture Please add a professional profile picture. You are 95% mo…" at bounding box center [329, 116] width 393 height 281
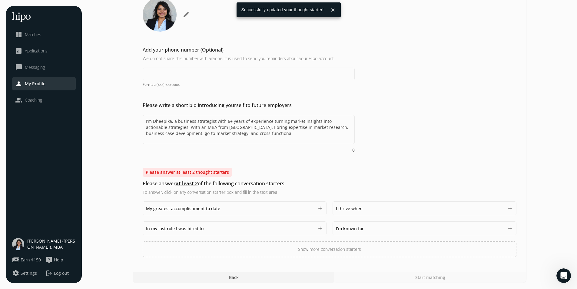
click at [353, 208] on span "I thrive when" at bounding box center [349, 208] width 27 height 6
drag, startPoint x: 366, startPoint y: 168, endPoint x: 343, endPoint y: 167, distance: 22.7
click at [343, 167] on div "Add a profile picture Please add a professional profile picture. You are 95% mo…" at bounding box center [329, 116] width 393 height 281
click at [359, 206] on span "I thrive when" at bounding box center [349, 208] width 27 height 6
drag, startPoint x: 334, startPoint y: 166, endPoint x: 362, endPoint y: 191, distance: 36.5
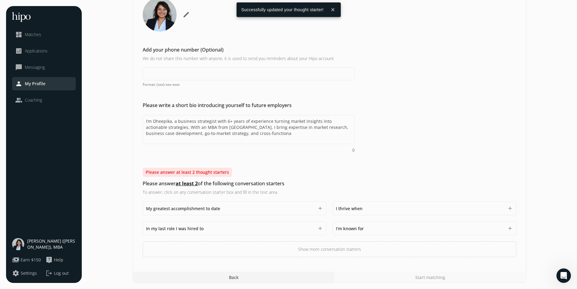
click at [353, 170] on div "Please answer at least 2 thought starters Please answer at least 2 of the follo…" at bounding box center [329, 211] width 393 height 89
click at [365, 211] on div "I thrive when 1500" at bounding box center [420, 207] width 168 height 7
drag, startPoint x: 370, startPoint y: 166, endPoint x: 359, endPoint y: 166, distance: 11.2
click at [359, 166] on div "Add a profile picture Please add a professional profile picture. You are 95% mo…" at bounding box center [329, 116] width 393 height 281
click at [358, 208] on span "I thrive when" at bounding box center [349, 208] width 27 height 6
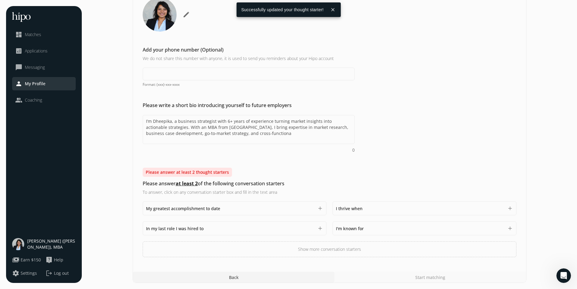
scroll to position [139, 0]
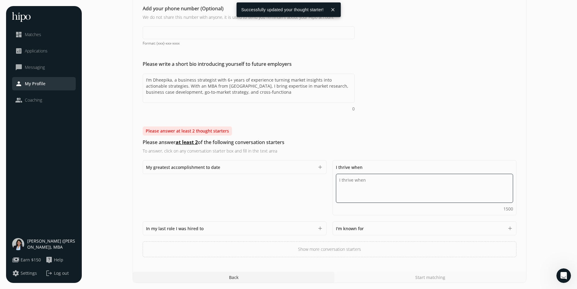
paste textarea "I thrive when uncovering customer insights and turning them into strategies tha…"
type textarea "I thrive when uncovering customer insights and turning them into strategies tha…"
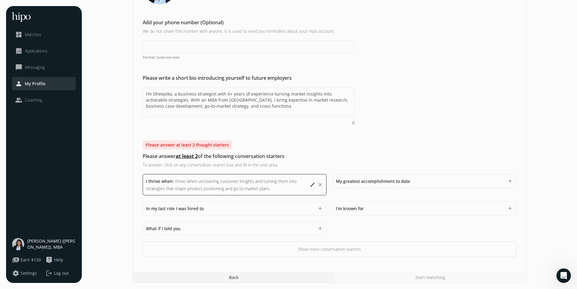
scroll to position [125, 0]
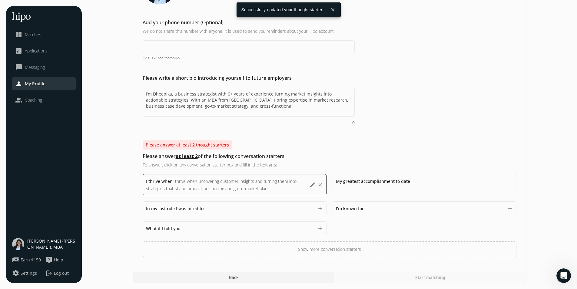
click at [355, 206] on span "I'm known for" at bounding box center [350, 208] width 28 height 6
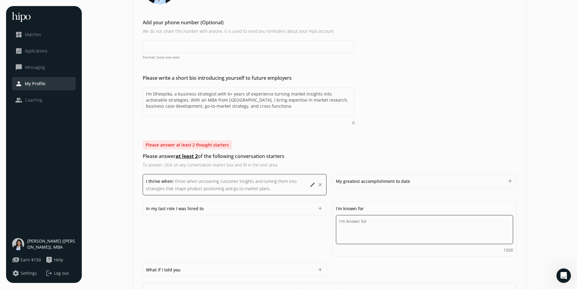
paste textarea "I’m known for turning complex market insights into clear, actionable strategies…"
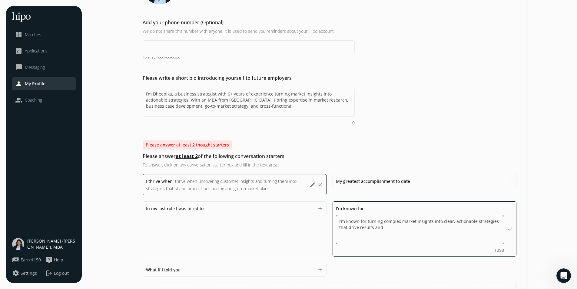
type textarea "I’m known for turning complex market insights into clear, actionable strategies…"
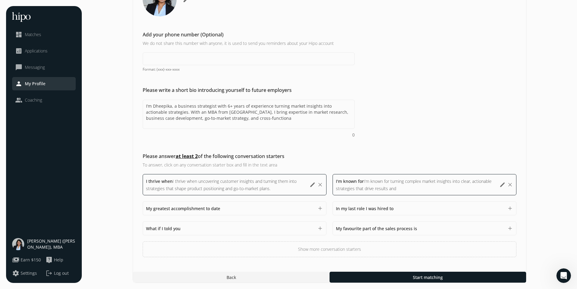
scroll to position [95, 0]
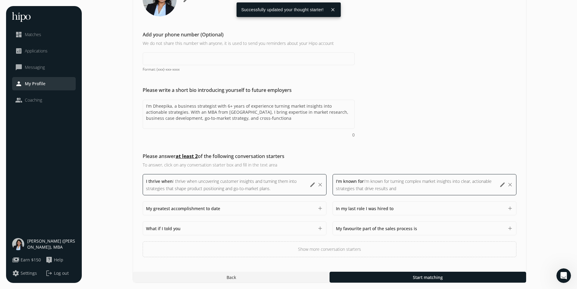
click at [403, 184] on div "I'm known for I’m known for turning complex market insights into clear, actiona…" at bounding box center [416, 184] width 161 height 15
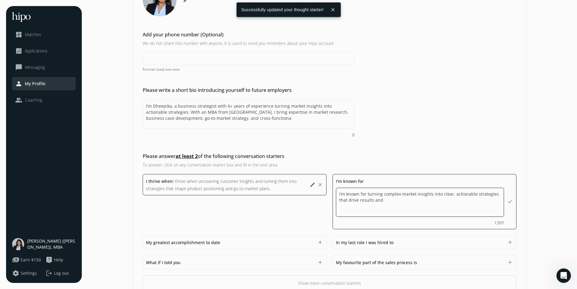
paste textarea "for building strong cross-functional relationships and aligning teams around sh…"
type textarea "I’m known for turning complex market insights into clear, actionable strategies…"
drag, startPoint x: 477, startPoint y: 139, endPoint x: 478, endPoint y: 136, distance: 3.2
click at [477, 139] on div "Add a profile picture Please add a professional profile picture. You are 95% mo…" at bounding box center [329, 126] width 393 height 330
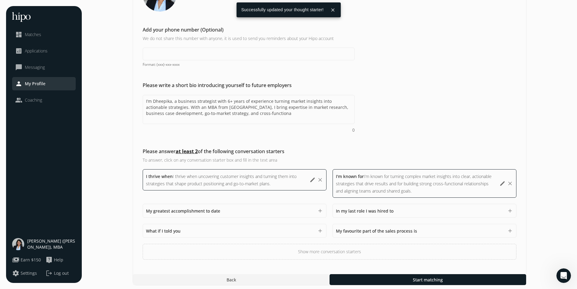
scroll to position [102, 0]
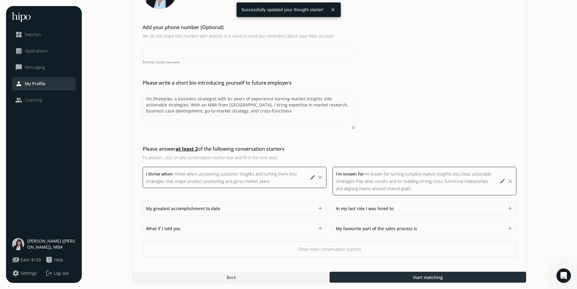
click at [385, 277] on div at bounding box center [428, 276] width 197 height 11
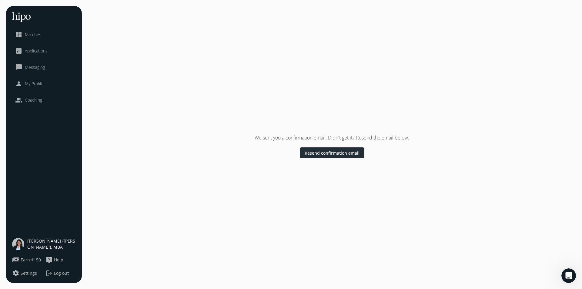
click at [337, 153] on span "Resend confirmation email" at bounding box center [331, 152] width 55 height 6
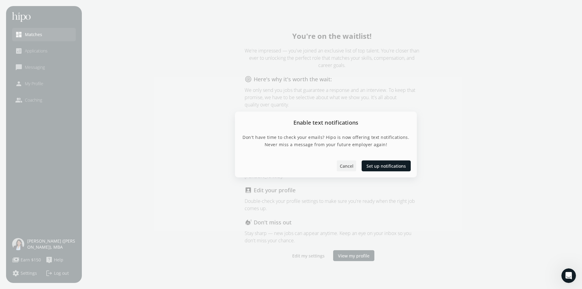
click at [351, 164] on span "Cancel" at bounding box center [347, 166] width 14 height 6
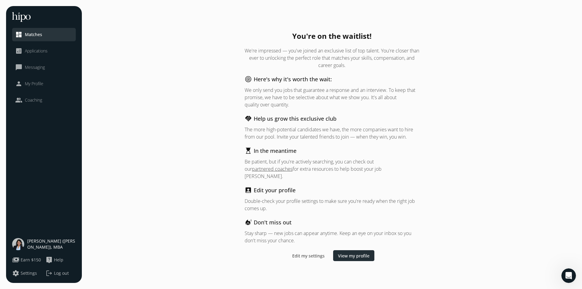
click at [352, 253] on span "View my profile" at bounding box center [353, 255] width 31 height 6
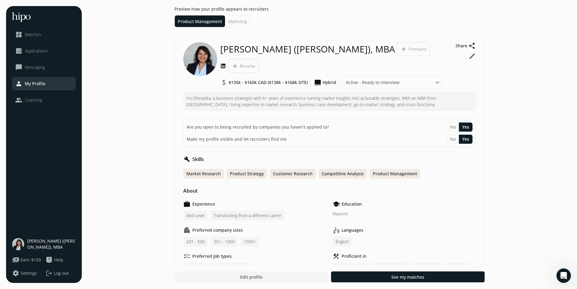
click at [241, 19] on li "Marketing" at bounding box center [237, 21] width 25 height 12
click at [201, 22] on li "Product Management" at bounding box center [198, 21] width 47 height 12
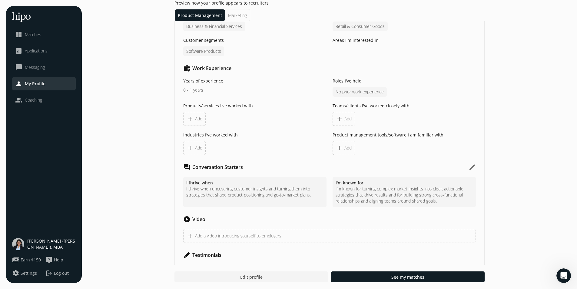
scroll to position [356, 0]
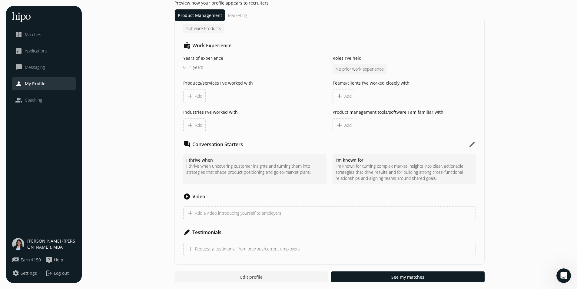
click at [333, 125] on div "add Add" at bounding box center [344, 125] width 22 height 14
click at [345, 125] on span "Add" at bounding box center [347, 125] width 7 height 6
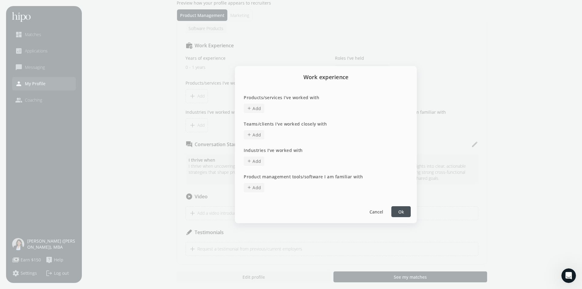
click at [255, 185] on span "Add" at bounding box center [256, 187] width 9 height 6
click at [252, 147] on div "Industries I've worked with add Add Press enter to add more or click away to cl…" at bounding box center [325, 157] width 167 height 20
click at [256, 158] on span "Add" at bounding box center [256, 161] width 9 height 6
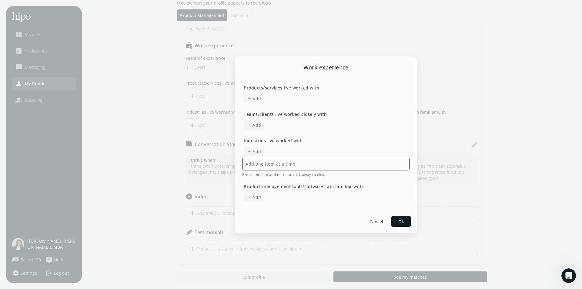
click at [260, 167] on input at bounding box center [325, 163] width 167 height 13
type input "Real estate"
click at [406, 220] on div "Cancel Ok" at bounding box center [326, 220] width 182 height 23
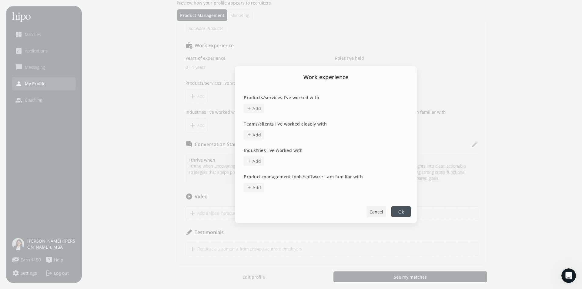
click at [374, 211] on span "Cancel" at bounding box center [376, 211] width 14 height 6
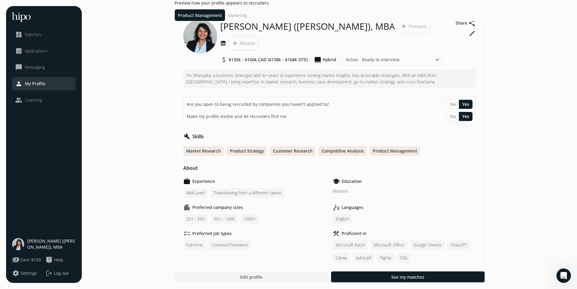
scroll to position [0, 0]
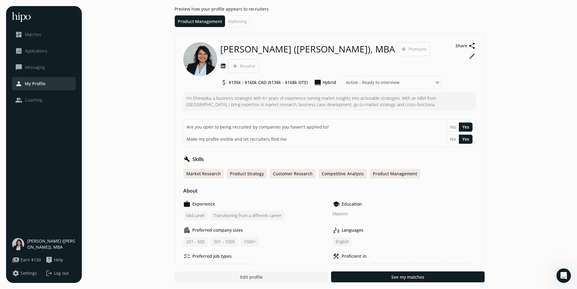
click at [242, 64] on span "Resume" at bounding box center [247, 66] width 15 height 6
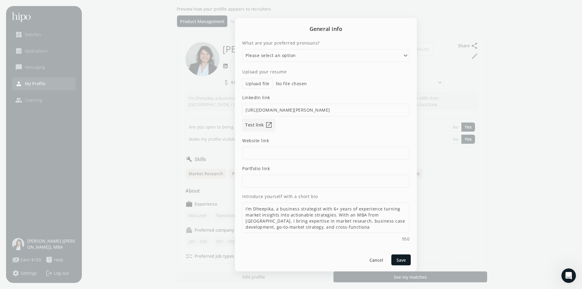
click at [260, 84] on label "Upload file" at bounding box center [257, 83] width 31 height 10
type input "C:\fakepath\Dheepika GTM S 2025.pdf"
click at [398, 261] on span "Save" at bounding box center [400, 259] width 9 height 6
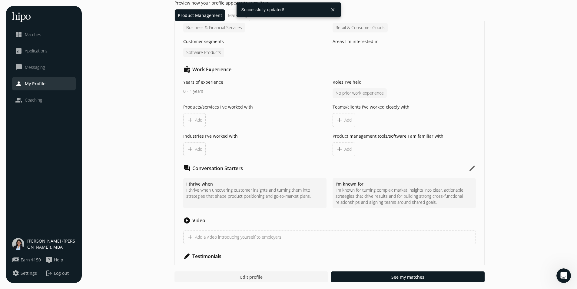
scroll to position [350, 0]
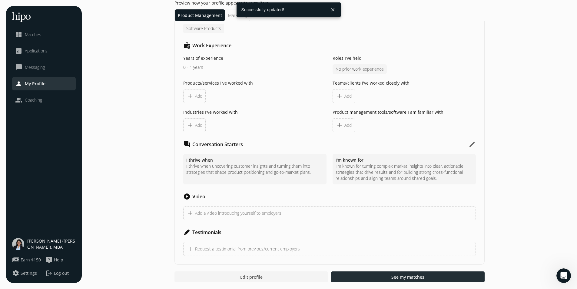
click at [392, 276] on span "See my matches" at bounding box center [407, 277] width 33 height 6
